Goal: Task Accomplishment & Management: Complete application form

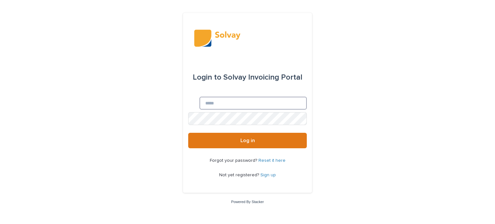
click at [199, 105] on input "Email" at bounding box center [252, 103] width 107 height 13
type input "**********"
click at [188, 112] on uniq-box at bounding box center [188, 112] width 0 height 0
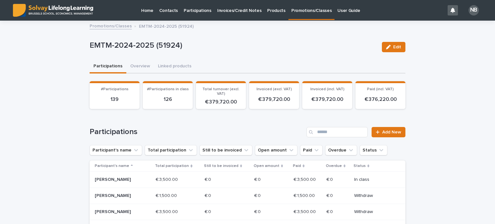
click at [303, 9] on p "Promotions/Classes" at bounding box center [311, 7] width 40 height 14
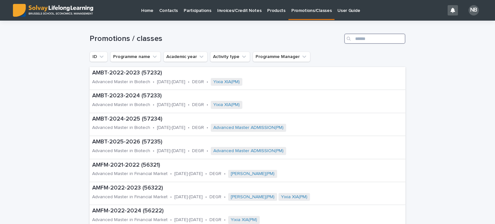
click at [353, 38] on input "Search" at bounding box center [374, 39] width 61 height 10
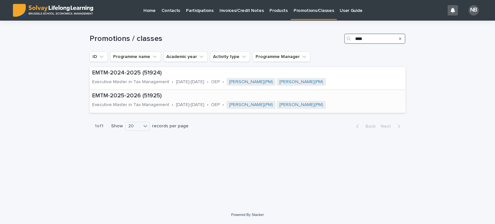
type input "****"
click at [135, 95] on p "EMTM-2025-2026 (51925)" at bounding box center [244, 95] width 304 height 7
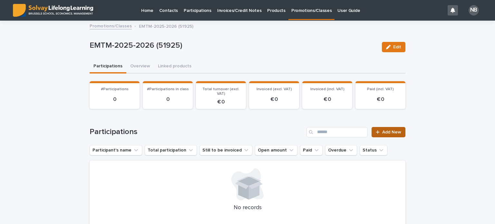
click at [383, 131] on span "Add New" at bounding box center [391, 132] width 19 height 5
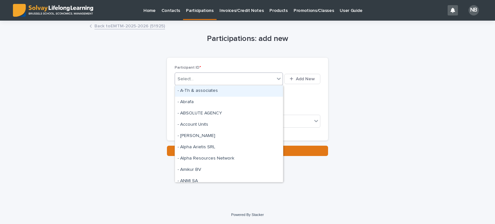
click at [183, 77] on div "Select..." at bounding box center [186, 79] width 16 height 7
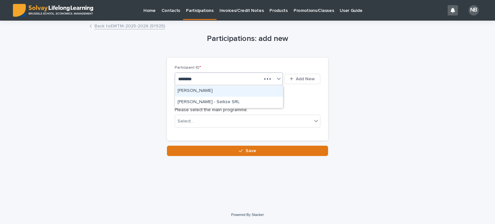
type input "*********"
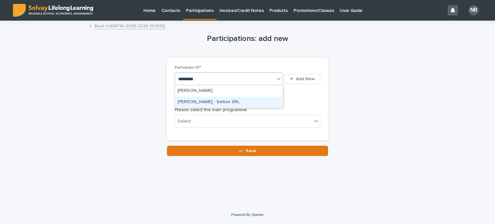
click at [198, 101] on div "[PERSON_NAME] - Sellize SRL" at bounding box center [229, 102] width 108 height 11
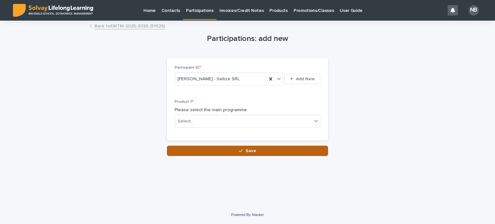
click at [250, 150] on span "Save" at bounding box center [250, 151] width 11 height 5
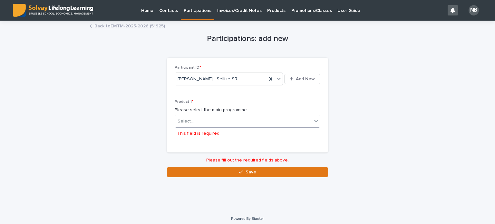
click at [313, 120] on icon at bounding box center [316, 121] width 6 height 6
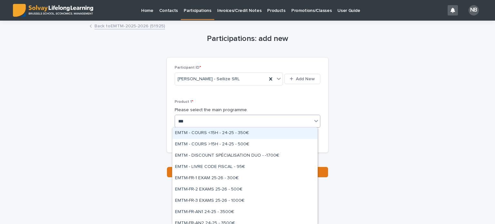
type input "****"
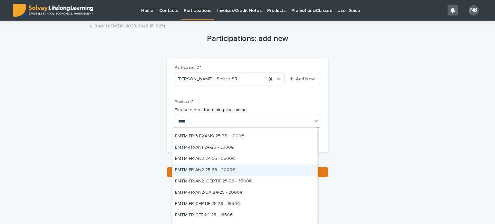
scroll to position [97, 0]
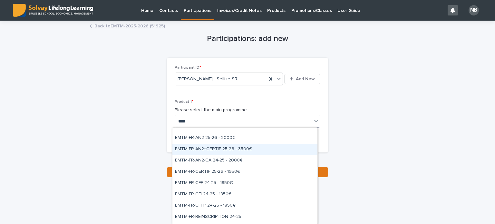
click at [212, 148] on div "EMTM-FR-AN2+CERTIF 25-26 - 3500€" at bounding box center [244, 149] width 145 height 11
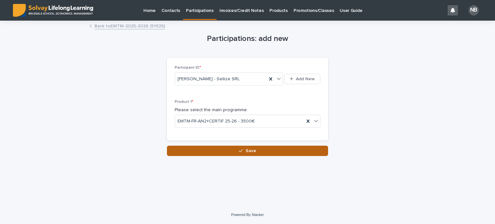
click at [252, 149] on span "Save" at bounding box center [250, 151] width 11 height 5
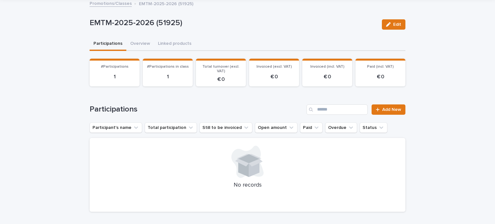
scroll to position [66, 0]
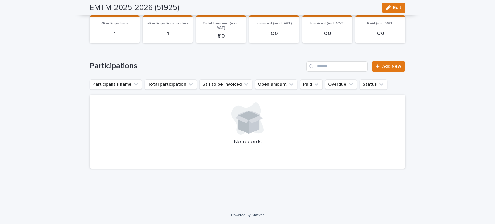
click at [129, 34] on p "1" at bounding box center [114, 34] width 42 height 6
click at [109, 83] on button "Participant's name" at bounding box center [116, 84] width 53 height 10
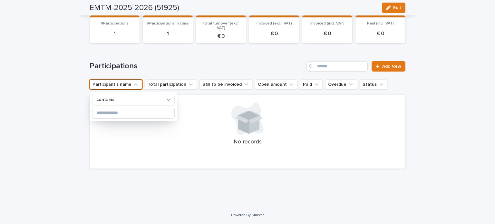
click at [66, 86] on div "Loading... Saving… Loading... Saving… EMTM-2025-2026 (51925) Edit EMTM-2025-202…" at bounding box center [247, 81] width 495 height 251
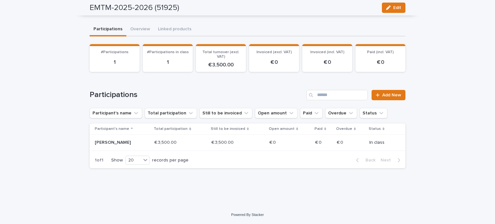
scroll to position [36, 0]
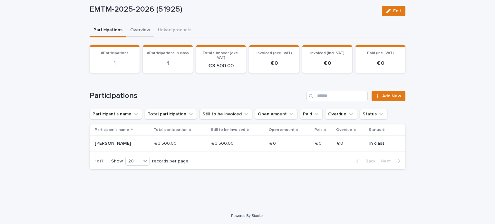
click at [139, 28] on div "Participations Overview Linked products Loading... Saving… Loading... Saving… L…" at bounding box center [248, 99] width 316 height 150
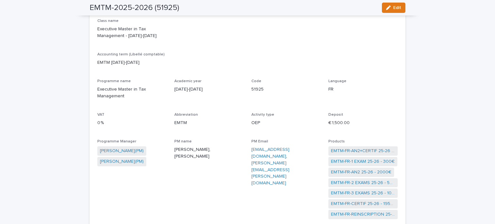
scroll to position [40, 0]
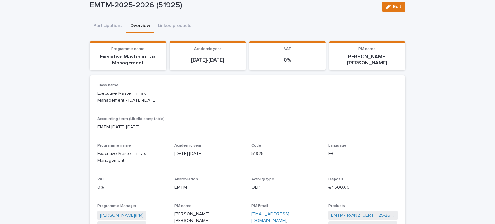
click at [108, 25] on div "Home Contacts Participations Invoices/Credit Notes Products Promotions/Classes …" at bounding box center [247, 157] width 495 height 394
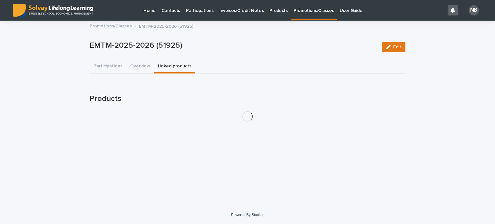
click at [168, 65] on button "Linked products" at bounding box center [174, 67] width 41 height 14
